Goal: Information Seeking & Learning: Find contact information

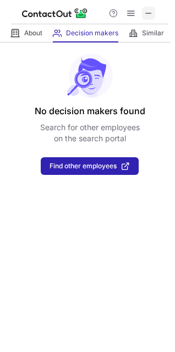
click at [151, 9] on span at bounding box center [149, 13] width 9 height 9
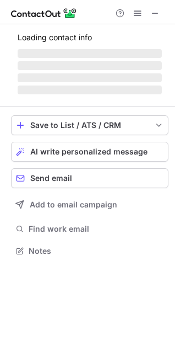
scroll to position [5, 5]
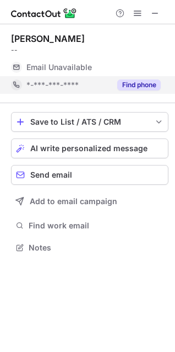
click at [123, 83] on button "Find phone" at bounding box center [139, 84] width 44 height 11
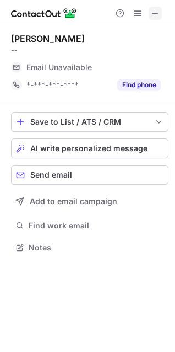
click at [151, 17] on button at bounding box center [155, 13] width 13 height 13
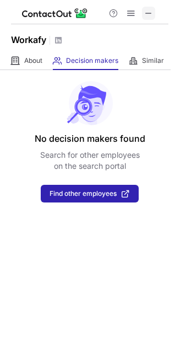
click at [147, 10] on span at bounding box center [149, 13] width 9 height 9
click at [151, 12] on span at bounding box center [149, 13] width 9 height 9
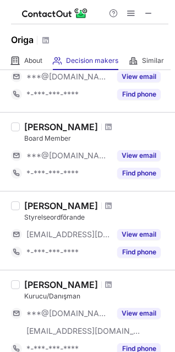
scroll to position [482, 0]
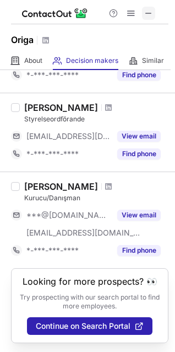
click at [149, 9] on span at bounding box center [149, 13] width 9 height 9
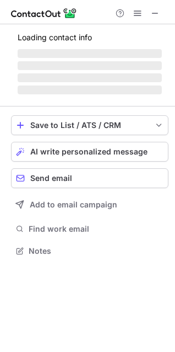
scroll to position [5, 5]
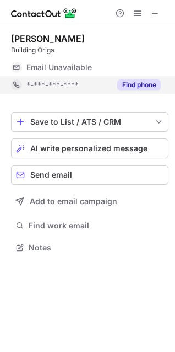
click at [138, 84] on button "Find phone" at bounding box center [139, 84] width 44 height 11
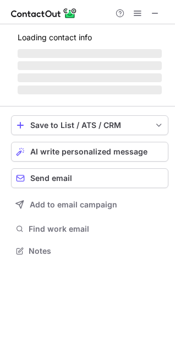
scroll to position [267, 175]
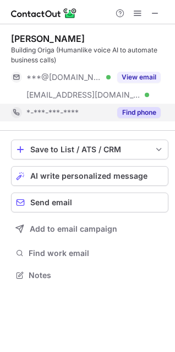
click at [136, 109] on button "Find phone" at bounding box center [139, 112] width 44 height 11
click at [144, 107] on button "Find phone" at bounding box center [139, 112] width 44 height 11
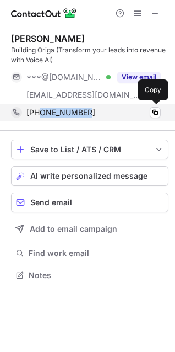
drag, startPoint x: 89, startPoint y: 115, endPoint x: 41, endPoint y: 115, distance: 48.5
click at [41, 115] on div "[PHONE_NUMBER]" at bounding box center [93, 113] width 135 height 10
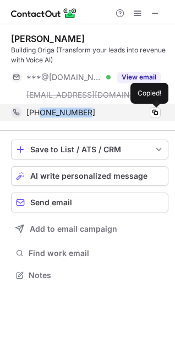
copy span "9819203785"
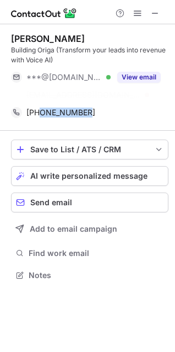
scroll to position [249, 175]
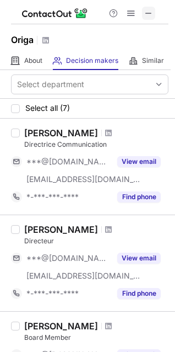
click at [150, 14] on span at bounding box center [149, 13] width 9 height 9
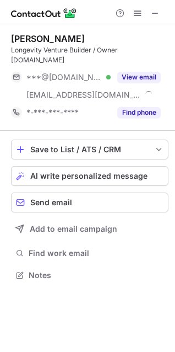
scroll to position [257, 175]
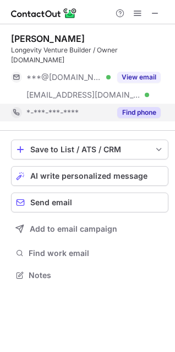
click at [145, 107] on button "Find phone" at bounding box center [139, 112] width 44 height 11
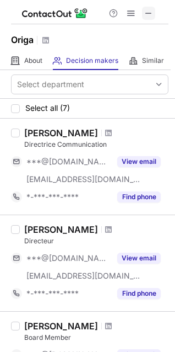
click at [149, 12] on span at bounding box center [149, 13] width 9 height 9
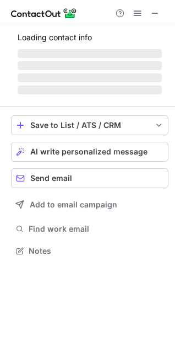
scroll to position [243, 175]
click at [149, 13] on button at bounding box center [155, 13] width 13 height 13
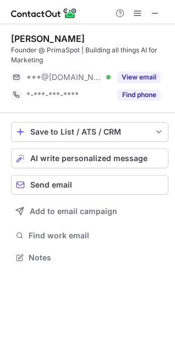
scroll to position [249, 175]
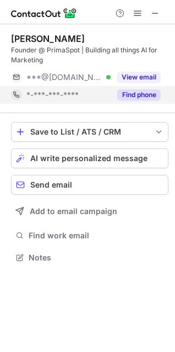
click at [141, 89] on button "Find phone" at bounding box center [139, 94] width 44 height 11
click at [145, 89] on button "Find phone" at bounding box center [139, 94] width 44 height 11
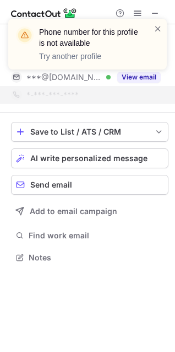
click at [143, 72] on div "Phone number for this profile is not available Try another profile" at bounding box center [87, 49] width 177 height 82
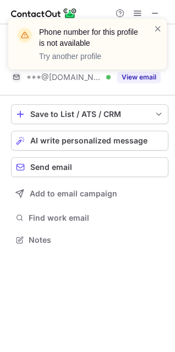
scroll to position [232, 175]
click at [145, 76] on div "Phone number for this profile is not available Try another profile" at bounding box center [87, 49] width 177 height 82
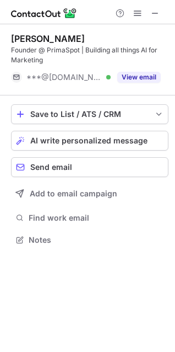
click at [145, 76] on div "Phone number for this profile is not available Try another profile Shashank Rag…" at bounding box center [87, 176] width 175 height 352
click at [145, 76] on button "View email" at bounding box center [139, 77] width 44 height 11
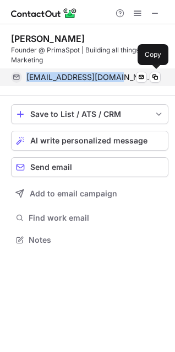
drag, startPoint x: 115, startPoint y: 78, endPoint x: 18, endPoint y: 76, distance: 96.6
click at [18, 76] on div "shashankr91@gmail.com Verified Send email Copy" at bounding box center [86, 77] width 150 height 18
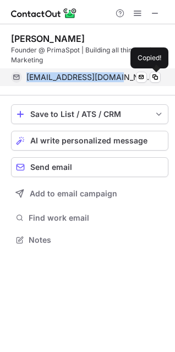
copy div "shashankr91@gmail.com"
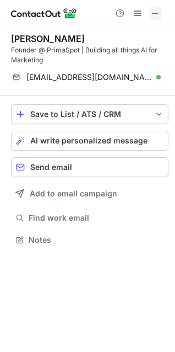
click at [157, 9] on span at bounding box center [155, 13] width 9 height 9
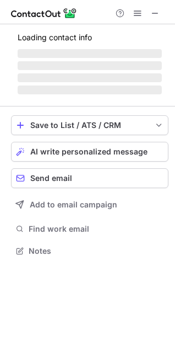
scroll to position [267, 175]
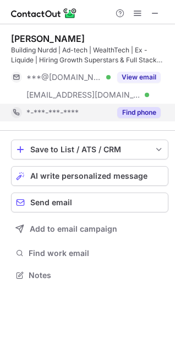
click at [146, 116] on button "Find phone" at bounding box center [139, 112] width 44 height 11
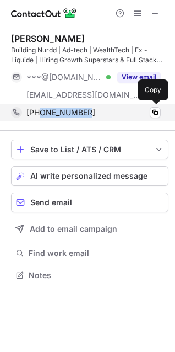
drag, startPoint x: 83, startPoint y: 115, endPoint x: 40, endPoint y: 114, distance: 43.6
click at [40, 114] on span "[PHONE_NUMBER]" at bounding box center [60, 113] width 69 height 10
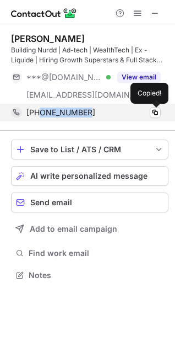
copy span "8795510876"
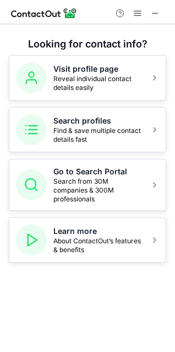
click at [162, 12] on button at bounding box center [155, 13] width 13 height 13
